Goal: Information Seeking & Learning: Check status

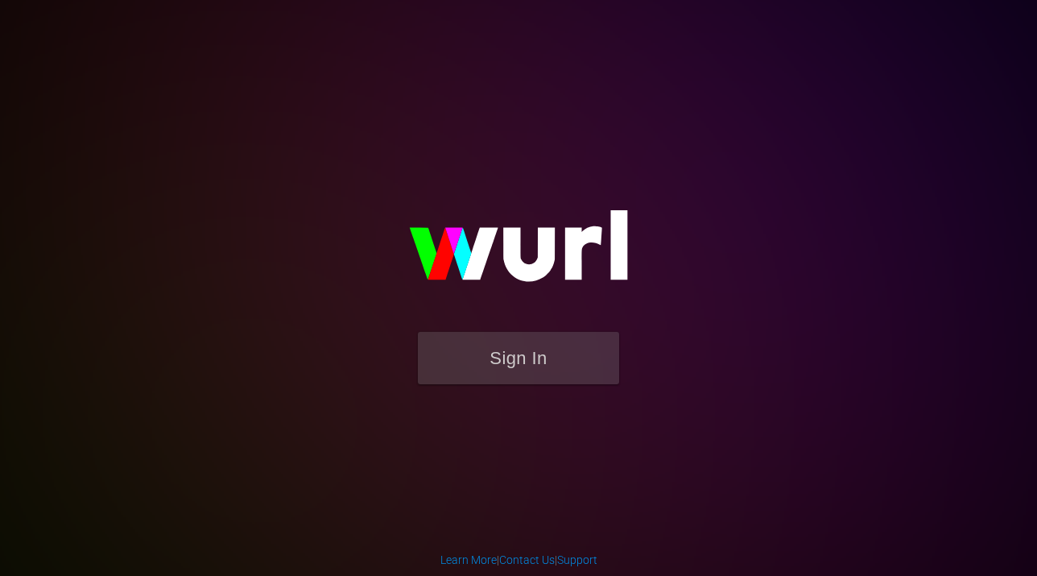
click at [495, 389] on form "Sign In" at bounding box center [519, 366] width 322 height 68
click at [495, 358] on button "Sign In" at bounding box center [518, 358] width 201 height 52
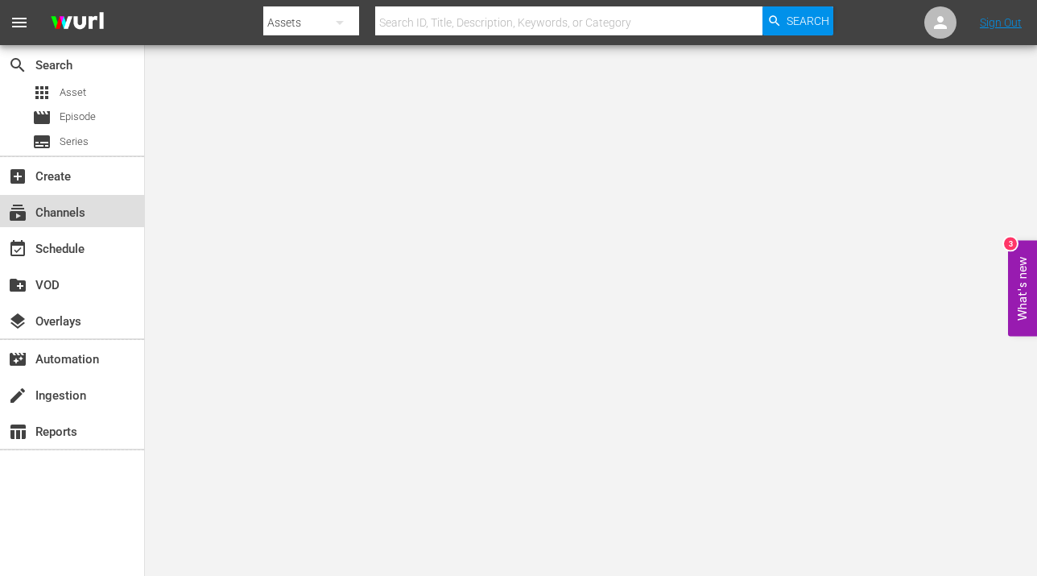
click at [68, 217] on div "subscriptions Channels" at bounding box center [45, 210] width 90 height 14
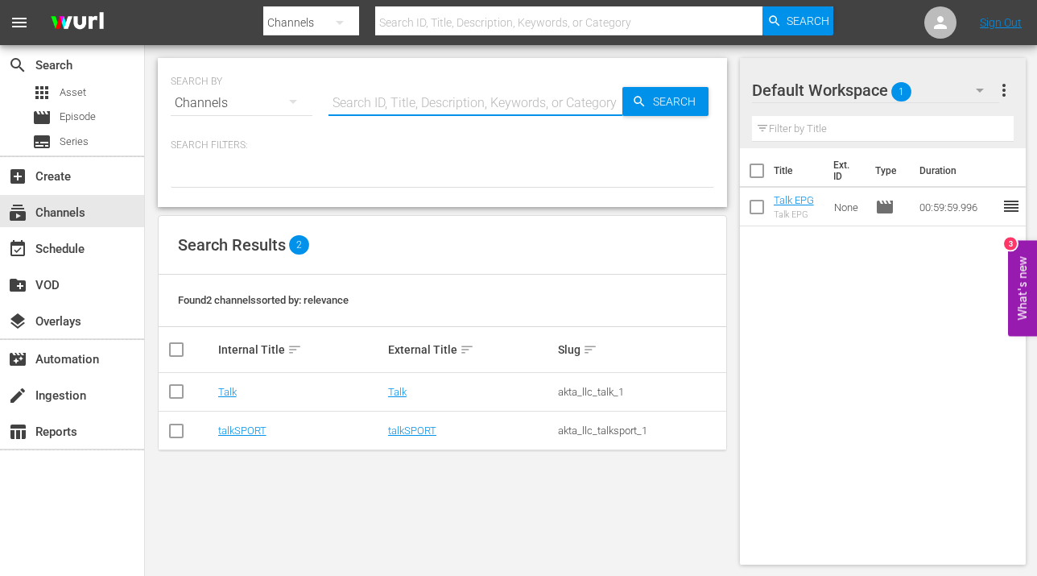
click at [405, 106] on input "text" at bounding box center [476, 103] width 294 height 39
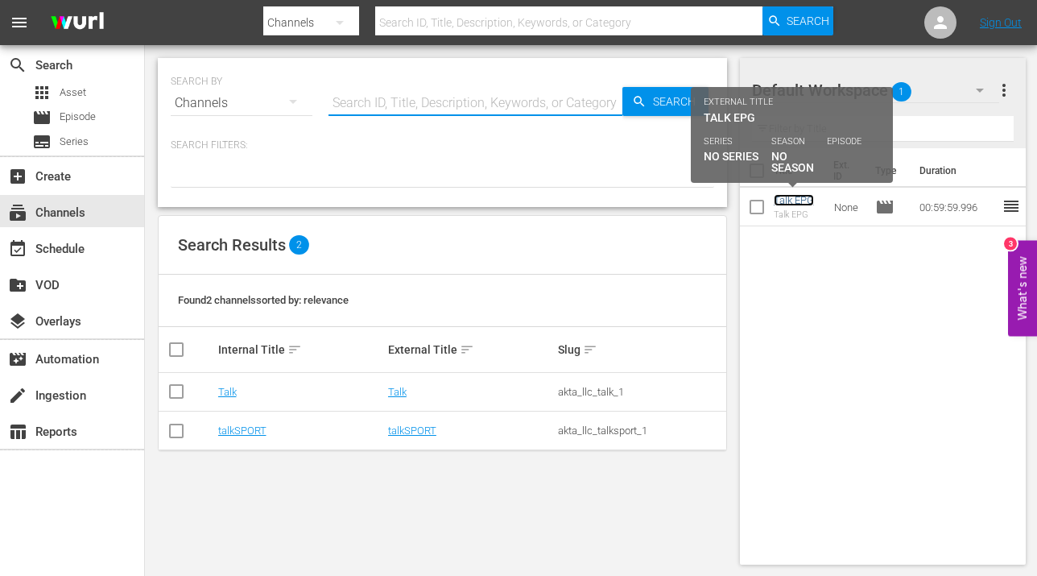
click at [790, 198] on link "Talk EPG" at bounding box center [794, 200] width 40 height 12
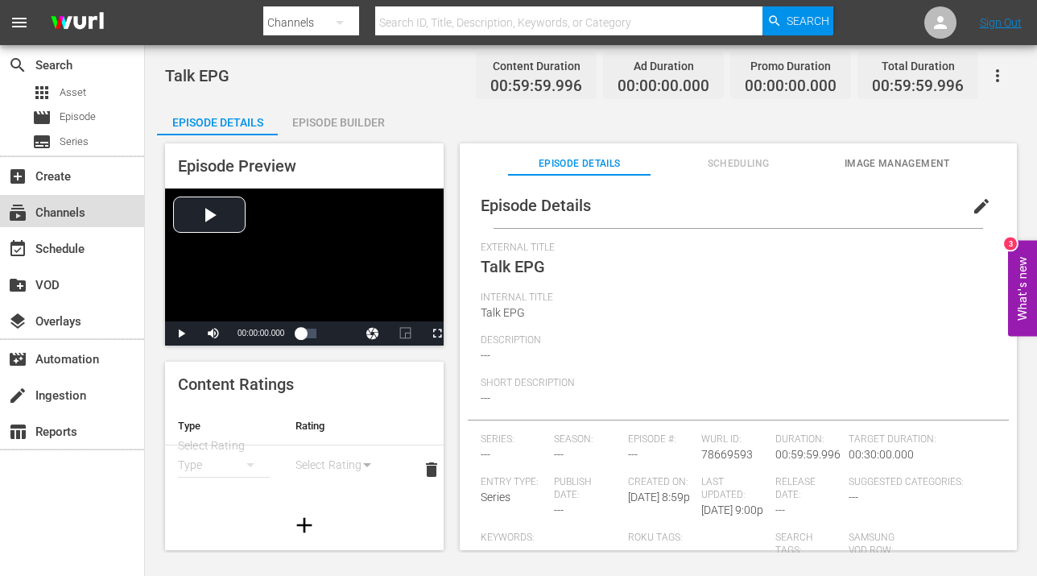
click at [58, 217] on div "subscriptions Channels" at bounding box center [45, 210] width 90 height 14
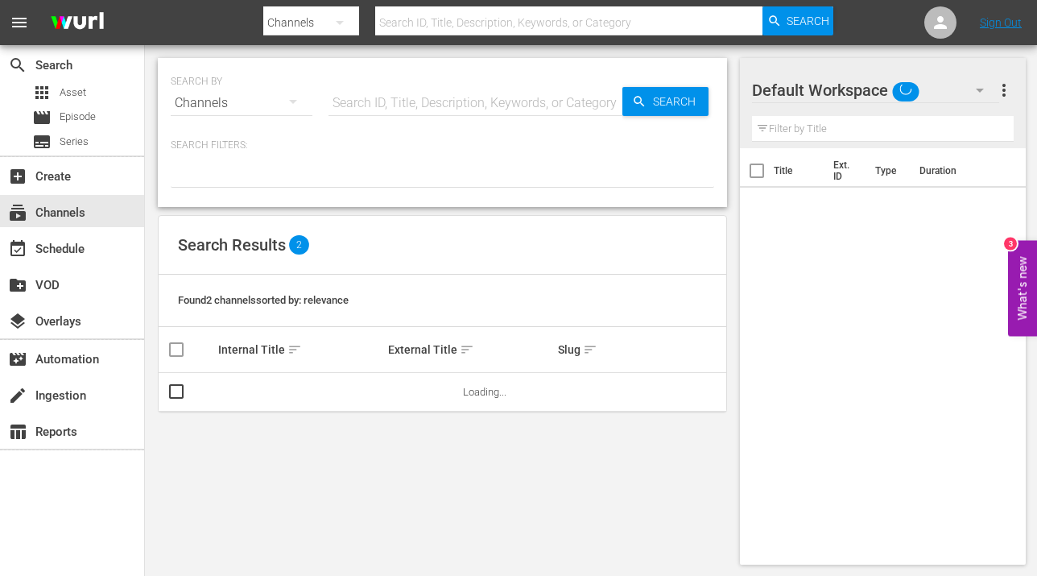
click at [467, 110] on input "text" at bounding box center [476, 103] width 294 height 39
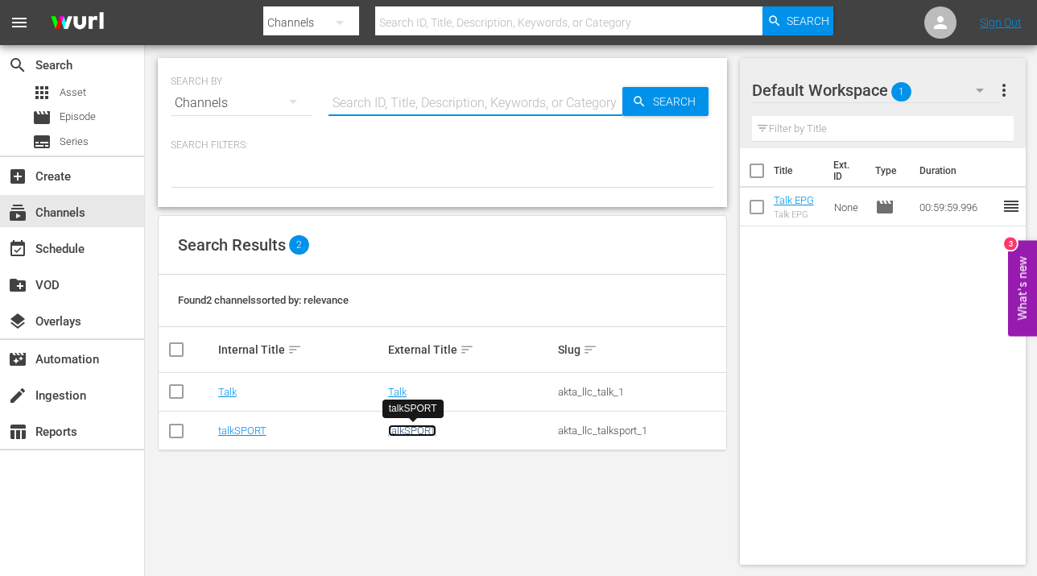
click at [412, 430] on link "talkSPORT" at bounding box center [412, 430] width 48 height 12
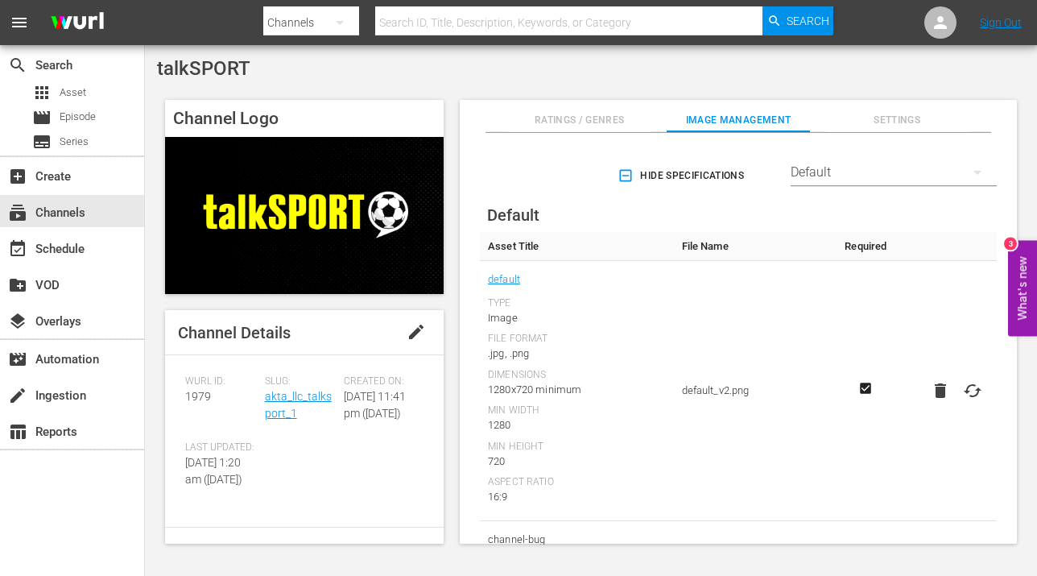
click at [206, 392] on span "1979" at bounding box center [198, 396] width 26 height 13
copy span "1979"
click at [85, 214] on div "subscriptions Channels" at bounding box center [45, 210] width 90 height 14
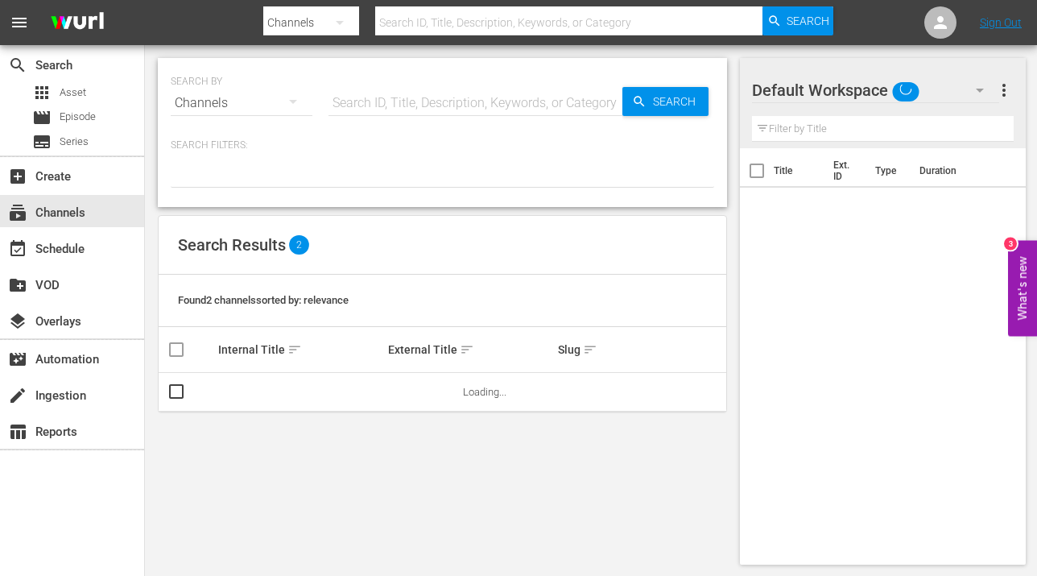
click at [379, 110] on input "text" at bounding box center [476, 103] width 294 height 39
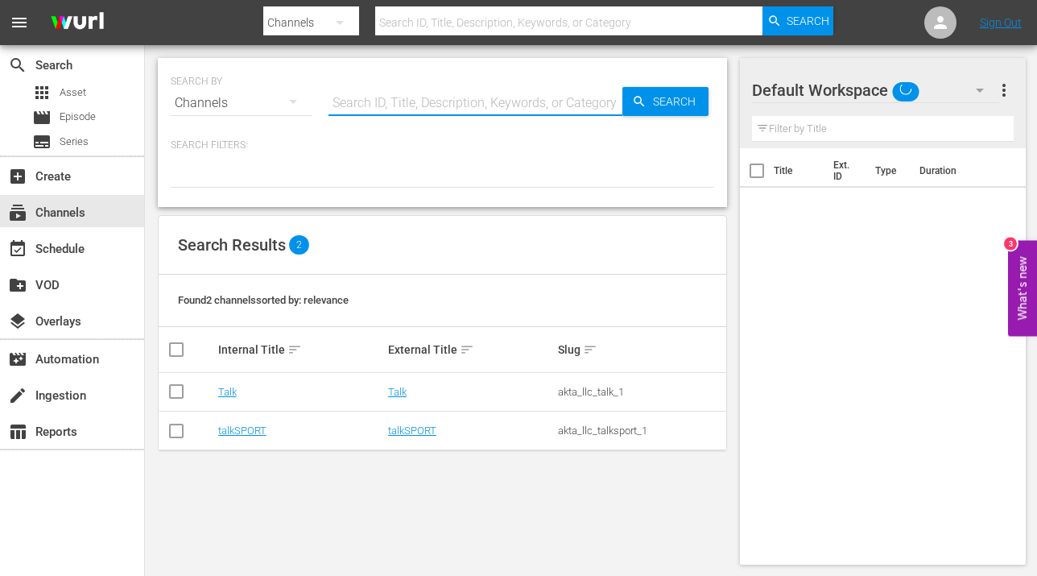
paste input "1979"
type input "1979"
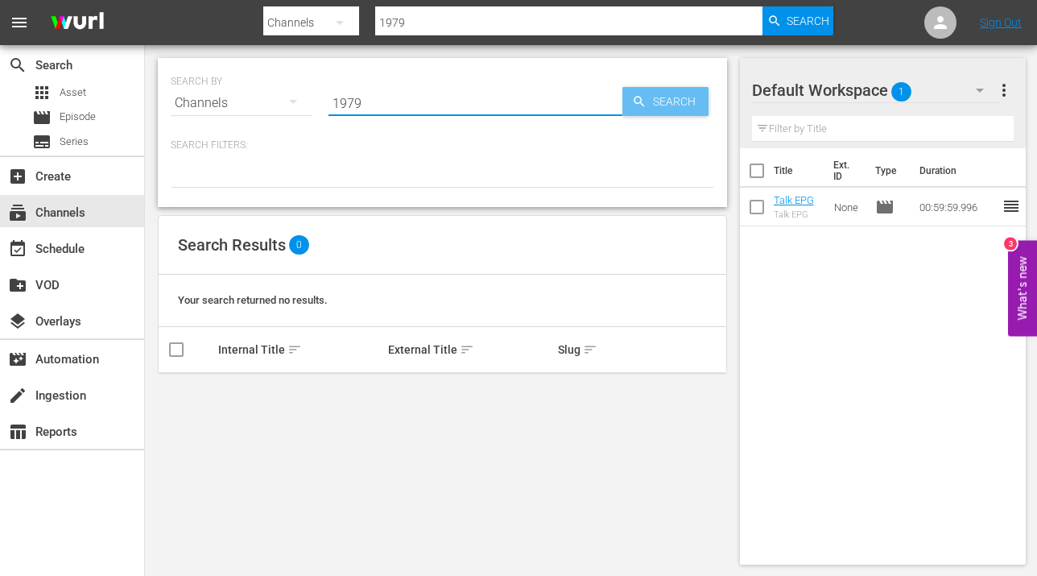
click at [672, 110] on span "Search" at bounding box center [678, 101] width 62 height 29
click at [422, 100] on input "1979" at bounding box center [476, 103] width 294 height 39
type input "1"
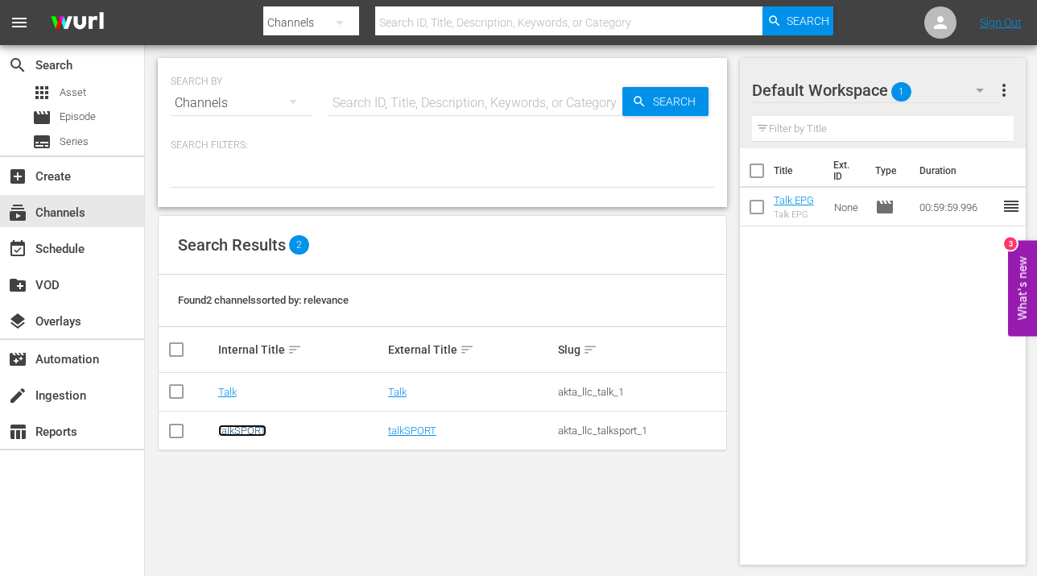
click at [255, 436] on link "talkSPORT" at bounding box center [242, 430] width 48 height 12
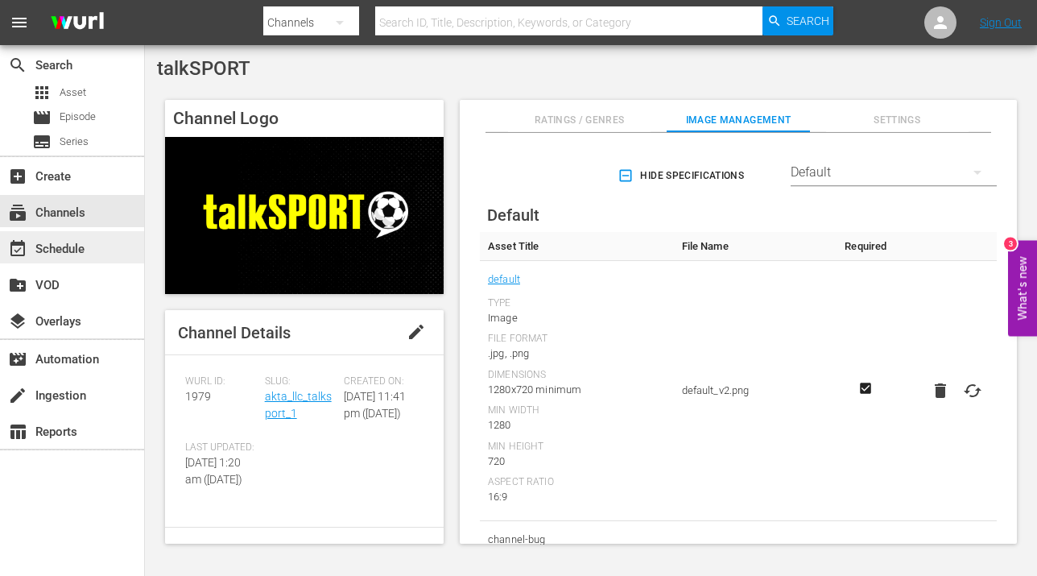
click at [76, 247] on div "event_available Schedule" at bounding box center [45, 246] width 90 height 14
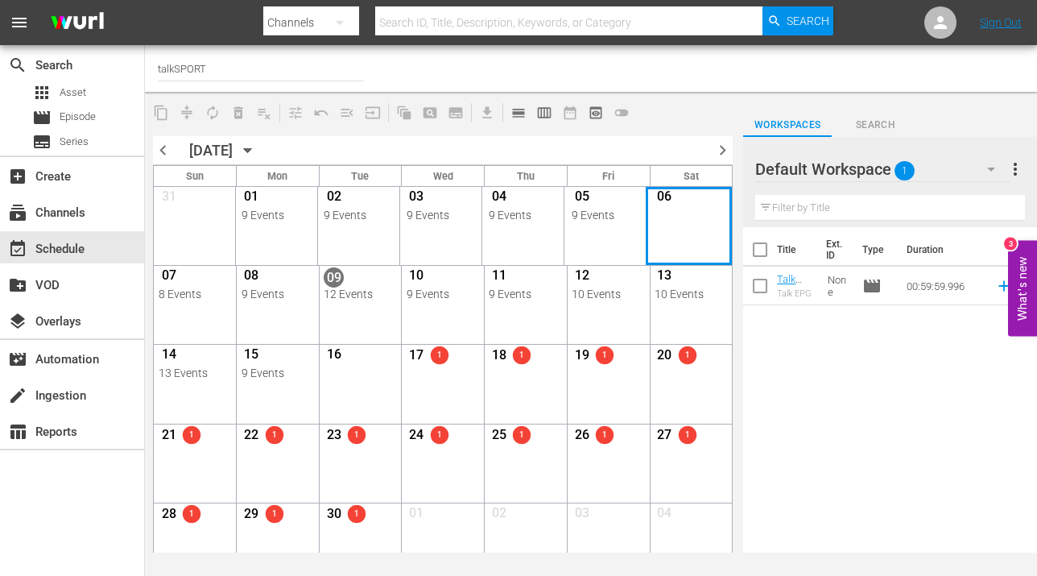
click at [685, 233] on div "Month View" at bounding box center [689, 226] width 86 height 78
click at [165, 154] on span "chevron_left" at bounding box center [163, 150] width 20 height 20
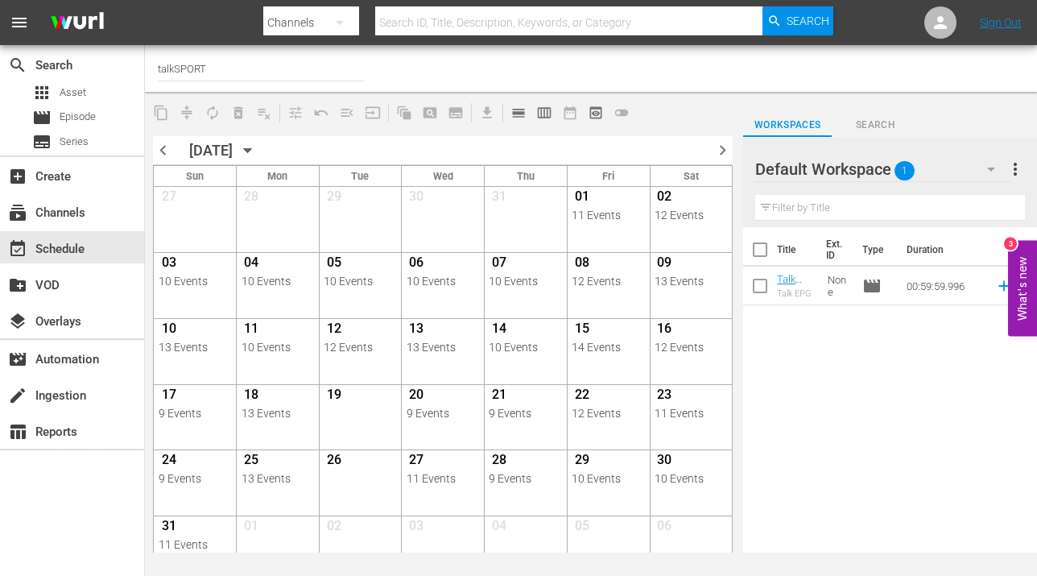
click at [730, 147] on span "chevron_right" at bounding box center [723, 150] width 20 height 20
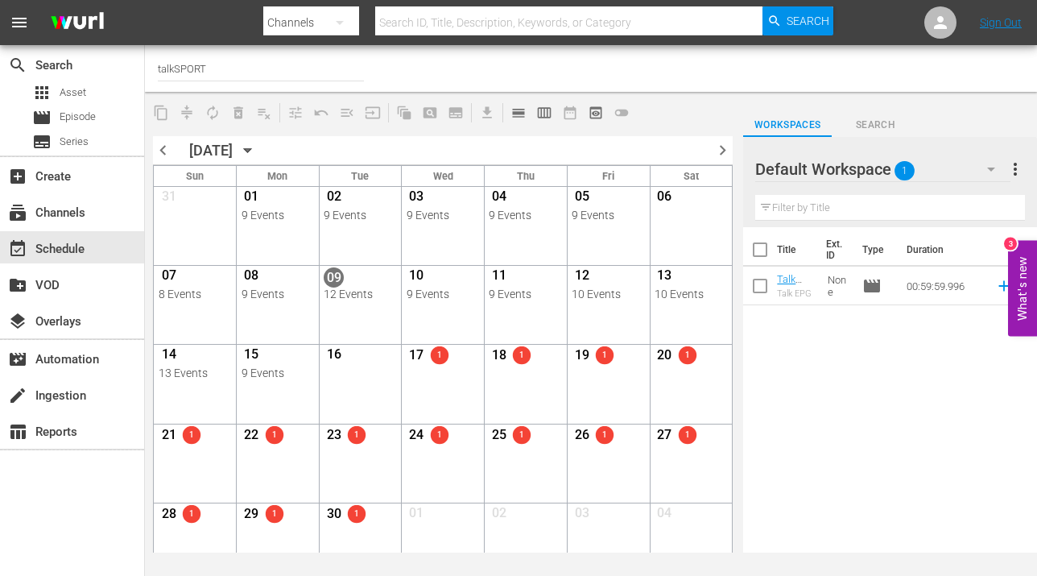
click at [870, 413] on div "Title Ext. ID Type Duration Talk EPG Talk EPG None movie 00:59:59.996 reorder" at bounding box center [890, 391] width 294 height 328
click at [701, 261] on div "Month View" at bounding box center [689, 226] width 86 height 78
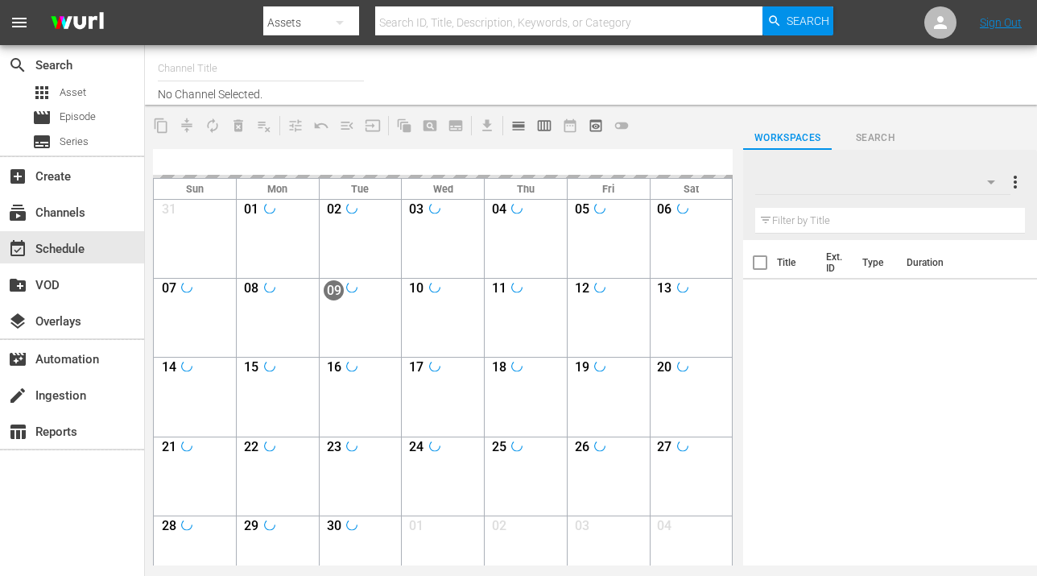
type input "talkSPORT (1979)"
